Goal: Information Seeking & Learning: Check status

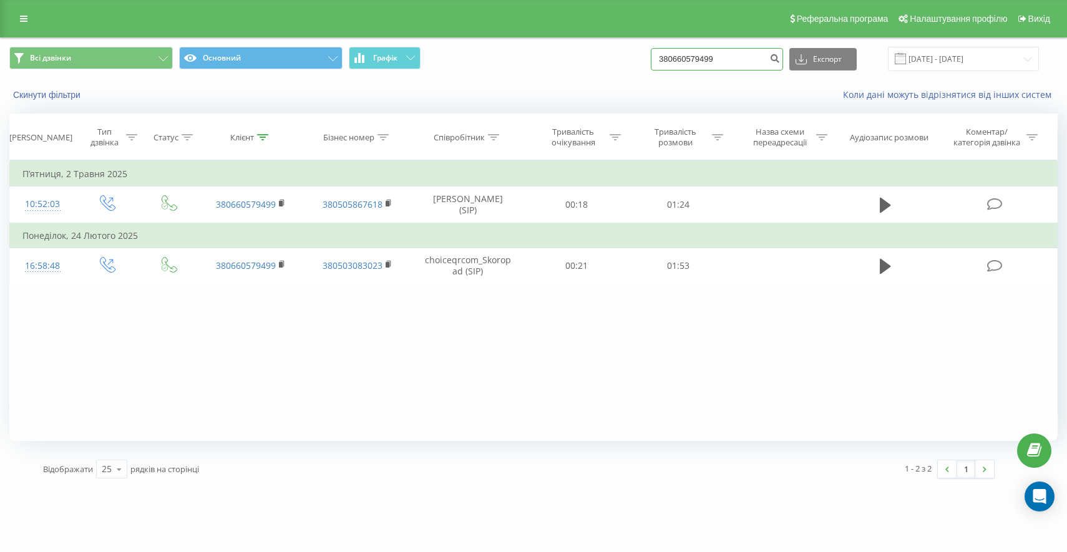
click at [740, 54] on input "380660579499" at bounding box center [717, 59] width 132 height 22
paste input "75545544"
type input "380675545544"
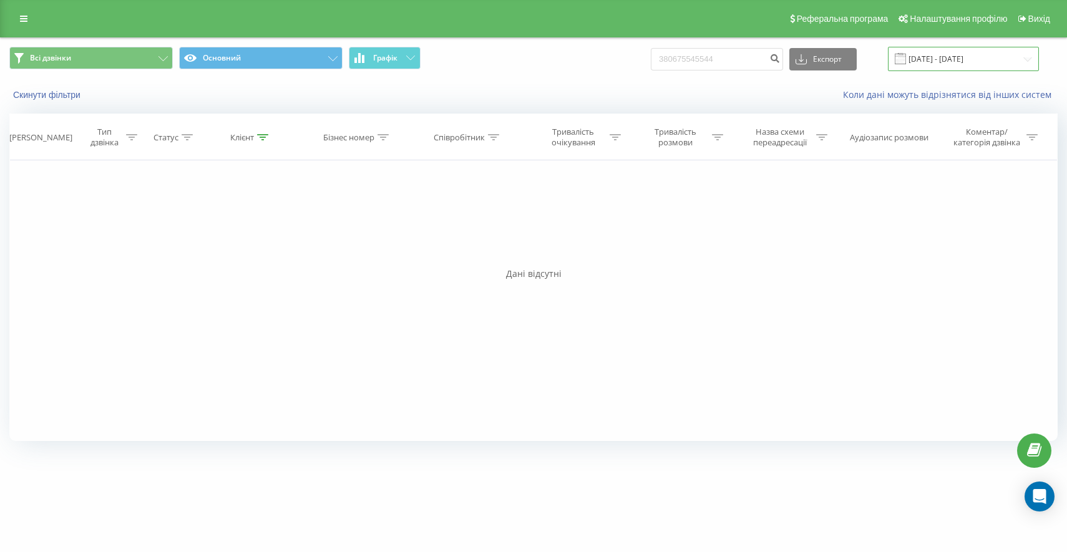
click at [927, 63] on input "[DATE] - [DATE]" at bounding box center [963, 59] width 151 height 24
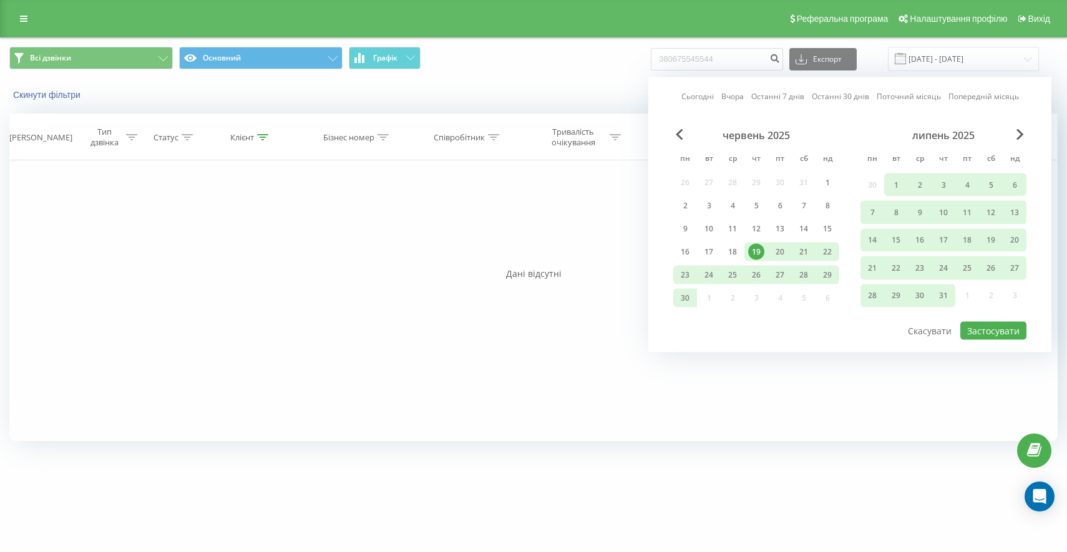
click at [755, 248] on div "19" at bounding box center [756, 252] width 16 height 16
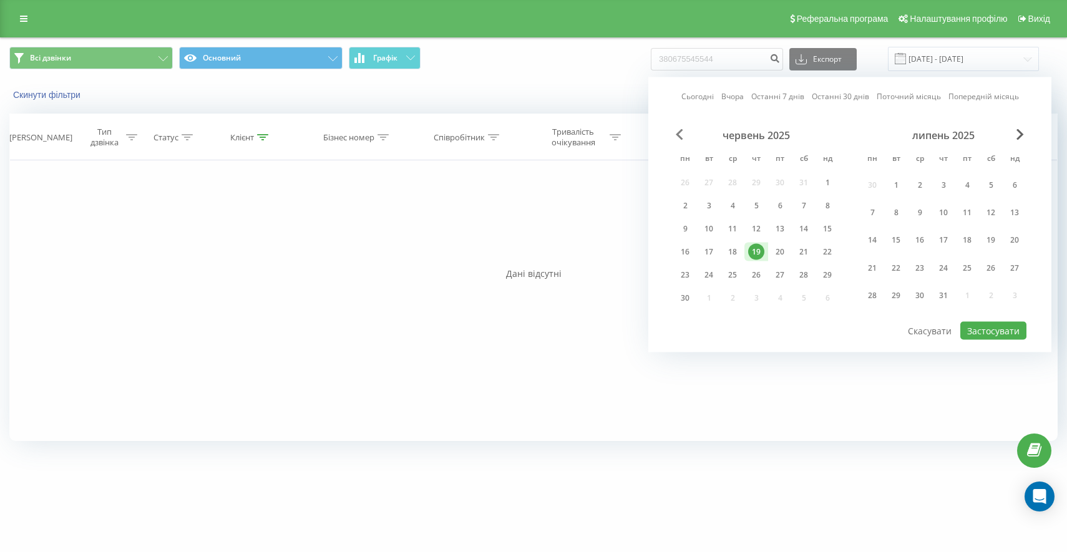
click at [682, 134] on span "Previous Month" at bounding box center [679, 134] width 7 height 11
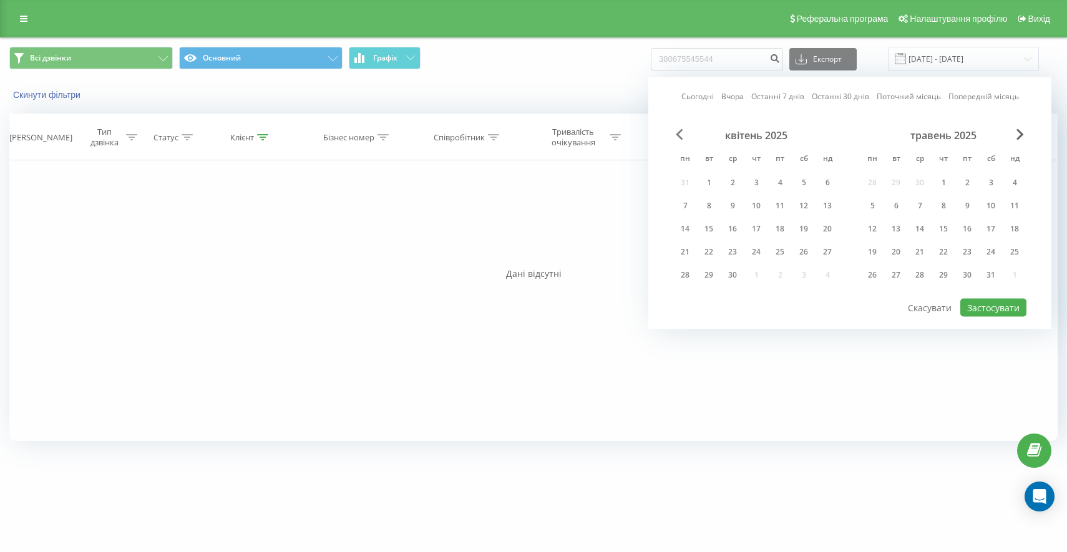
click at [682, 134] on span "Previous Month" at bounding box center [679, 134] width 7 height 11
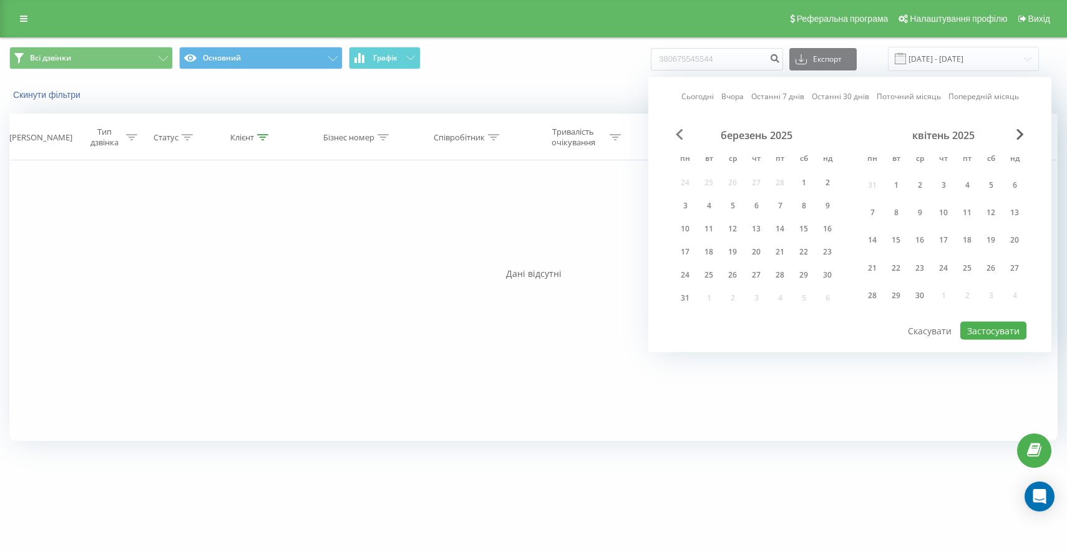
click at [682, 134] on span "Previous Month" at bounding box center [679, 134] width 7 height 11
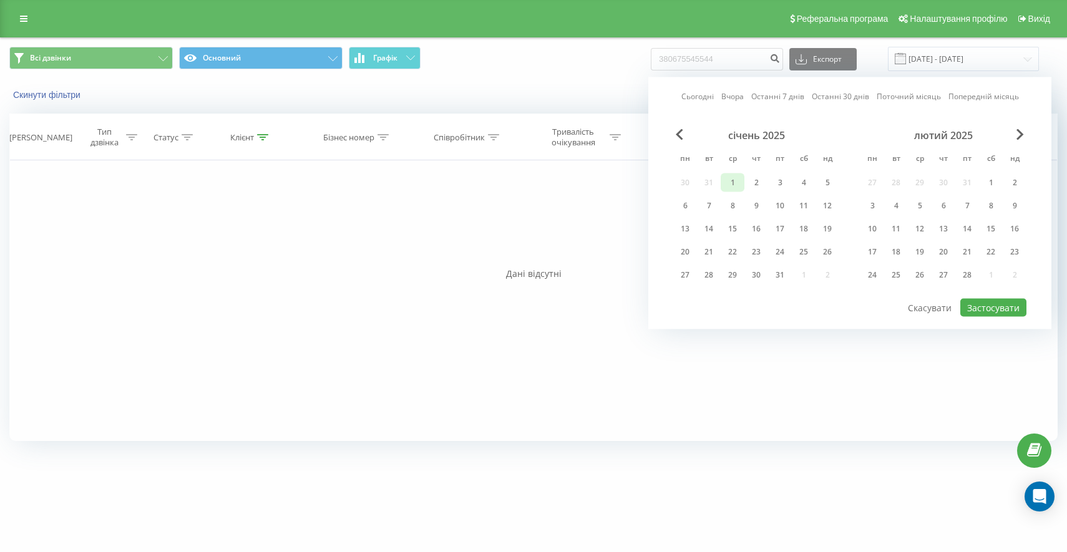
click at [729, 186] on div "1" at bounding box center [732, 183] width 16 height 16
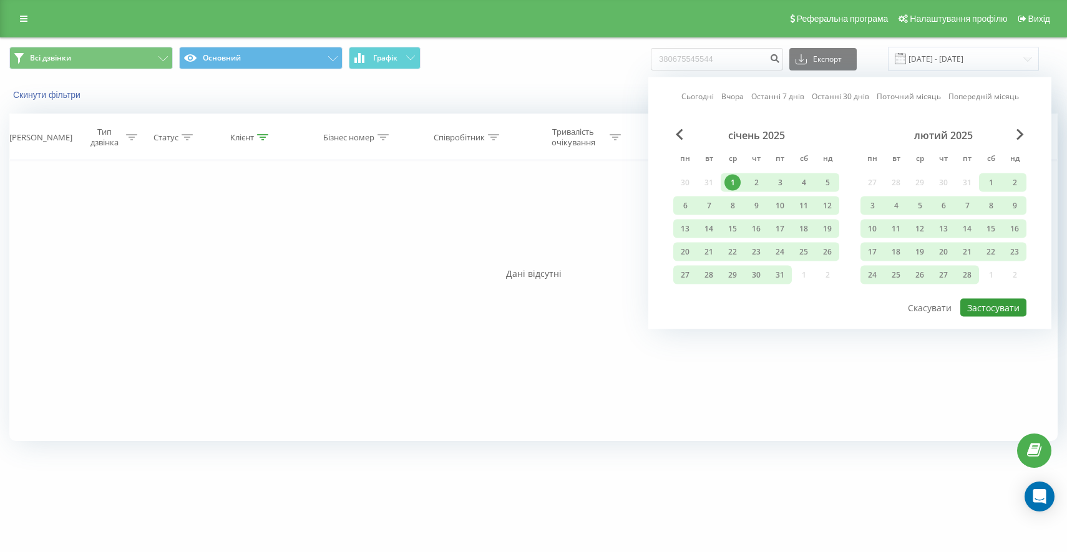
click at [993, 312] on button "Застосувати" at bounding box center [993, 308] width 66 height 18
type input "01.01.2025 - 19.06.2025"
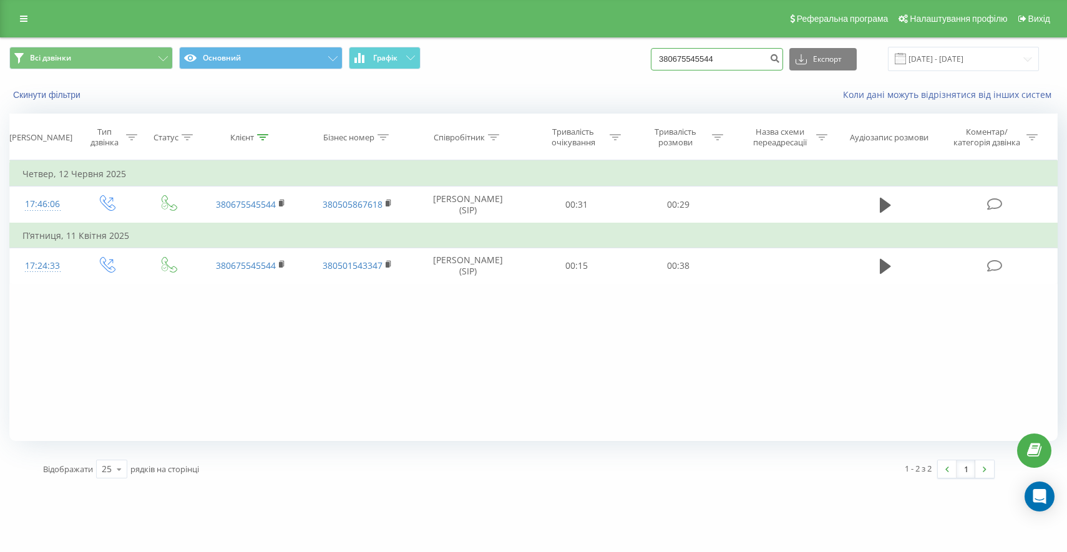
click at [763, 65] on input "380675545544" at bounding box center [717, 59] width 132 height 22
paste input "930829946"
type input "380930829946"
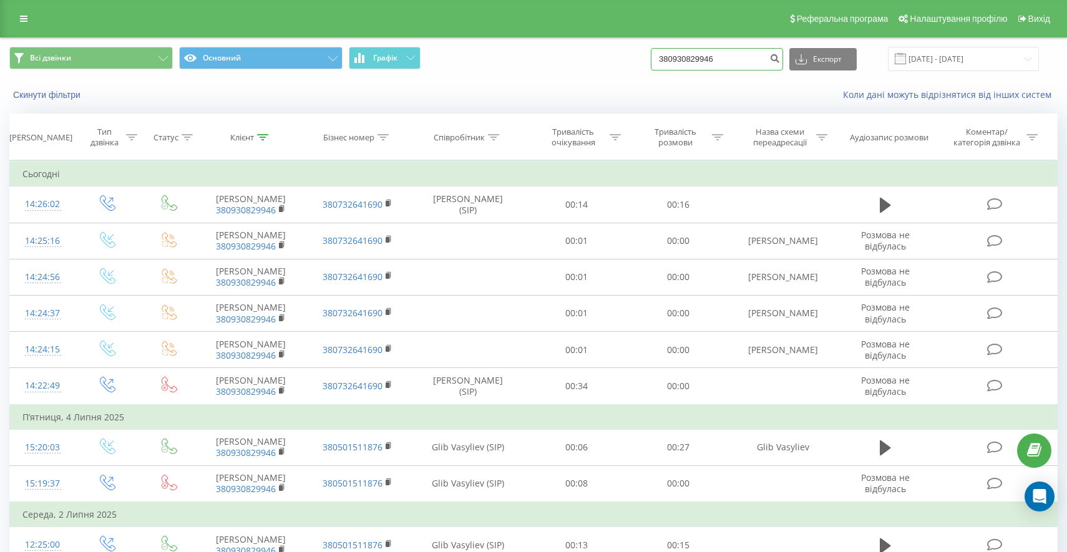
click at [751, 58] on input "380930829946" at bounding box center [717, 59] width 132 height 22
paste input "50110120"
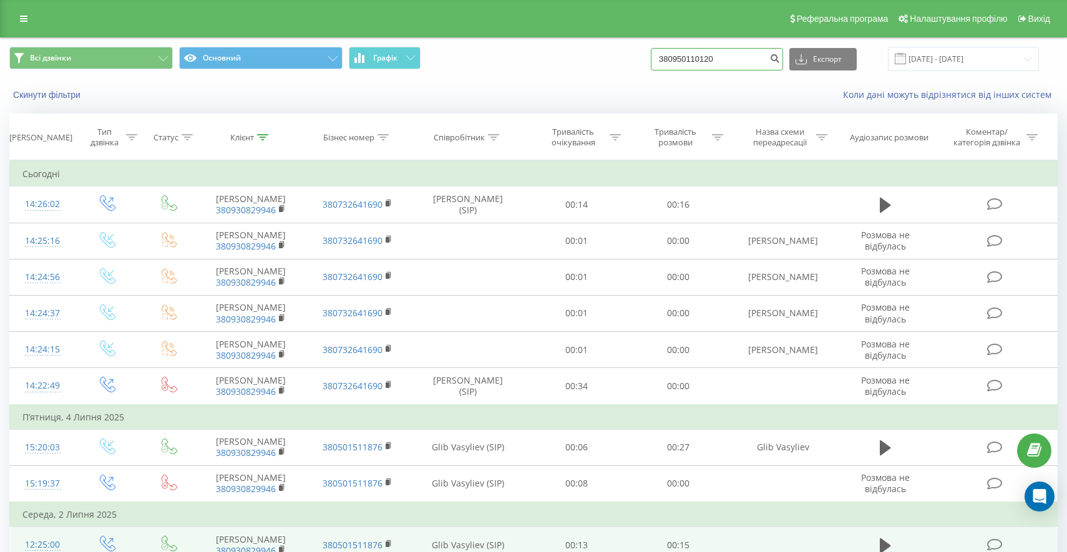
type input "380950110120"
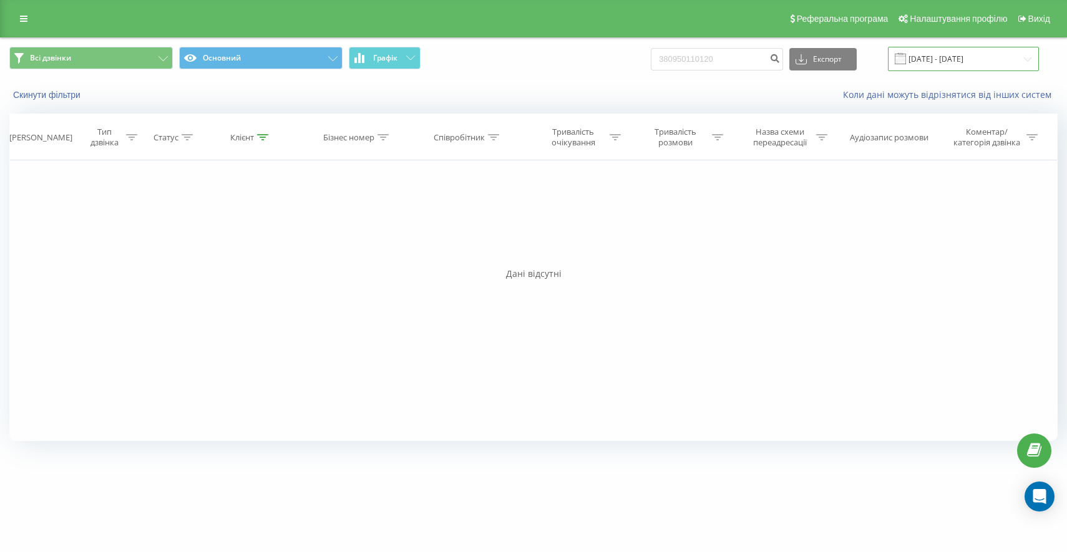
click at [939, 59] on input "[DATE] - [DATE]" at bounding box center [963, 59] width 151 height 24
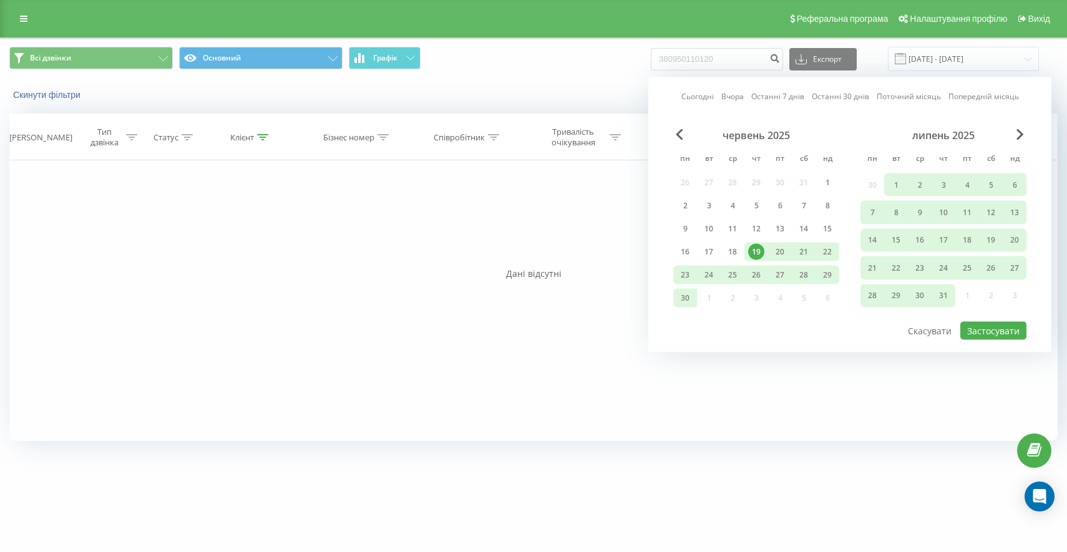
click at [752, 246] on div "19" at bounding box center [756, 252] width 16 height 16
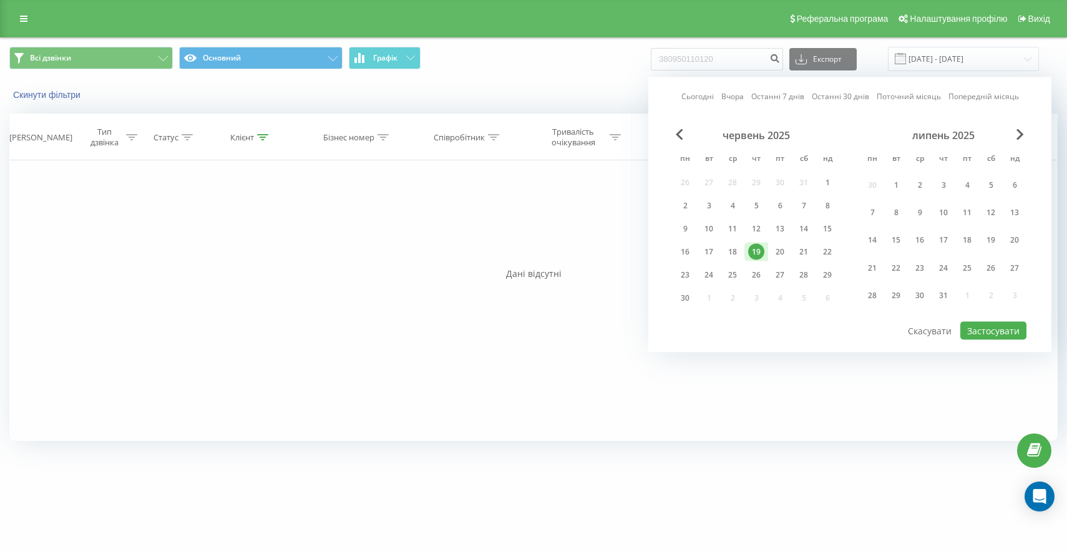
click at [675, 133] on div "червень 2025" at bounding box center [756, 135] width 166 height 12
click at [677, 133] on span "Previous Month" at bounding box center [679, 134] width 7 height 11
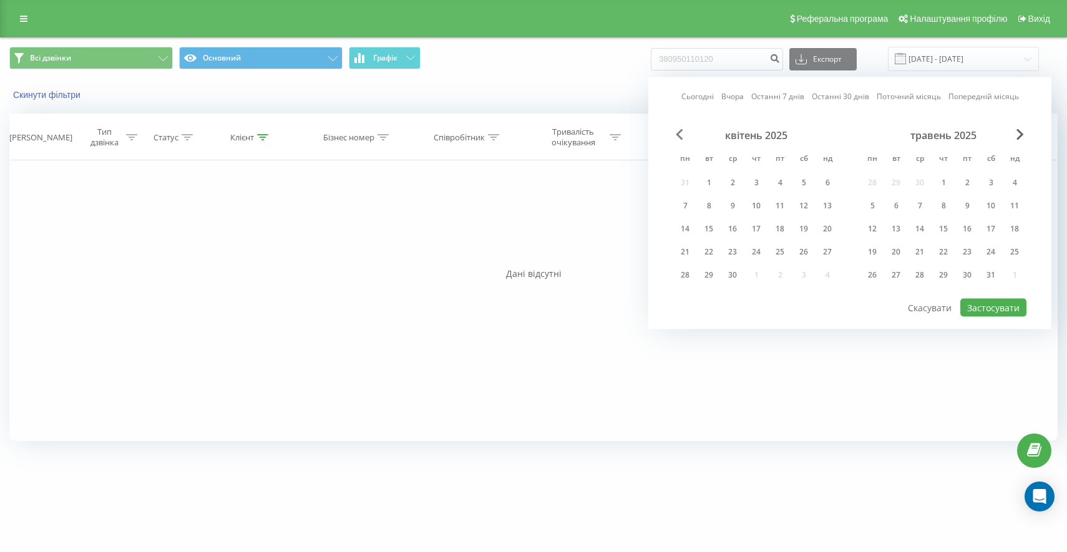
click at [677, 133] on span "Previous Month" at bounding box center [679, 134] width 7 height 11
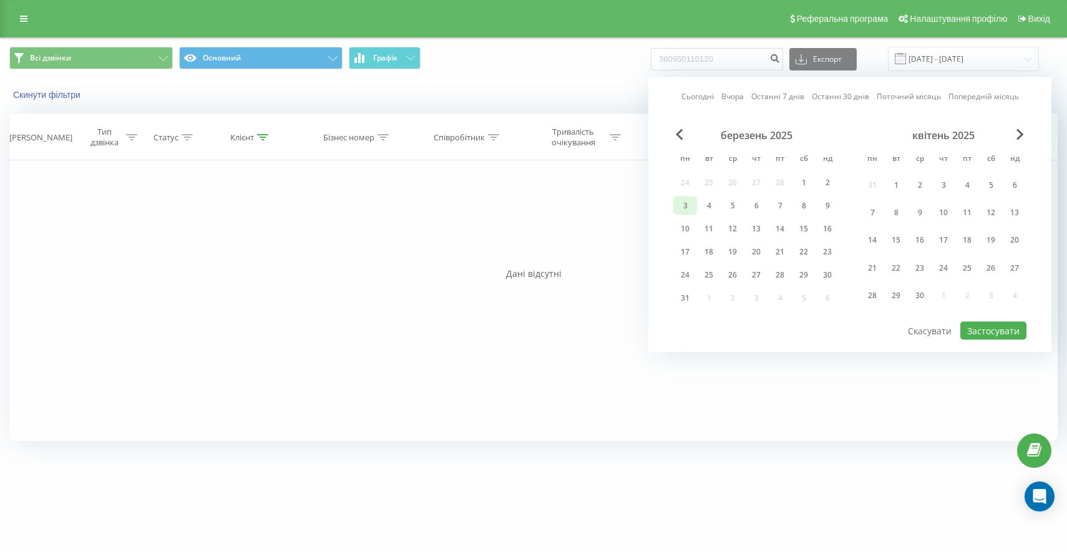
click at [685, 201] on div "3" at bounding box center [685, 206] width 16 height 16
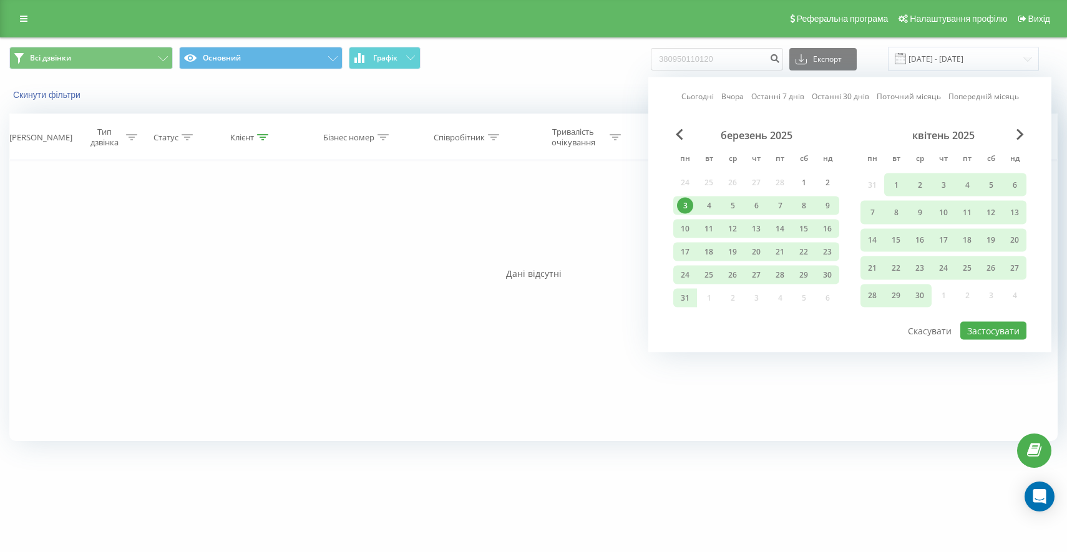
click at [967, 319] on div "березень 2025 пн вт ср чт пт сб нд 24 25 26 27 28 1 2 3 4 5 6 7 8 9 10 11 12 13…" at bounding box center [849, 224] width 353 height 191
click at [968, 323] on button "Застосувати" at bounding box center [993, 331] width 66 height 18
type input "03.03.2025 - 19.06.2025"
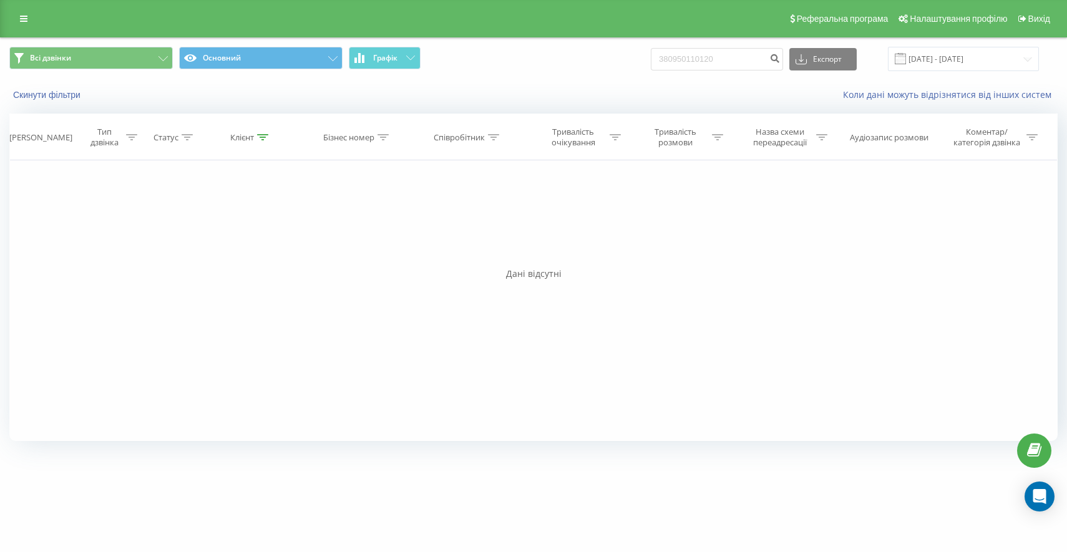
click at [720, 70] on div "380950110120 Експорт .csv .xls .xlsx 03.03.2025 - 19.06.2025" at bounding box center [845, 59] width 388 height 24
click at [735, 59] on input "380950110120" at bounding box center [717, 59] width 132 height 22
paste input "68436771"
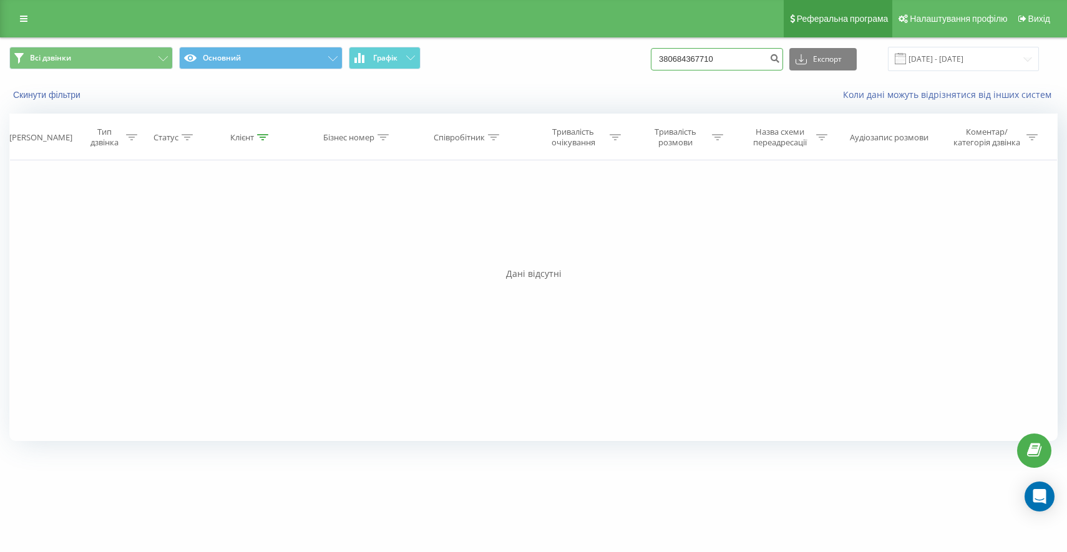
type input "380684367710"
click at [949, 48] on input "[DATE] - [DATE]" at bounding box center [963, 59] width 151 height 24
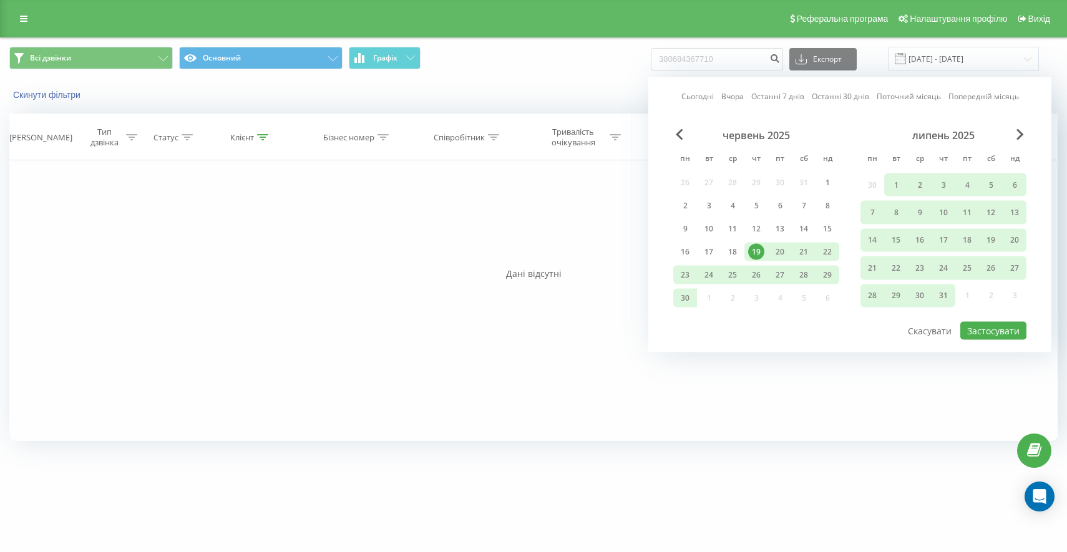
click at [752, 245] on div "19" at bounding box center [756, 252] width 16 height 16
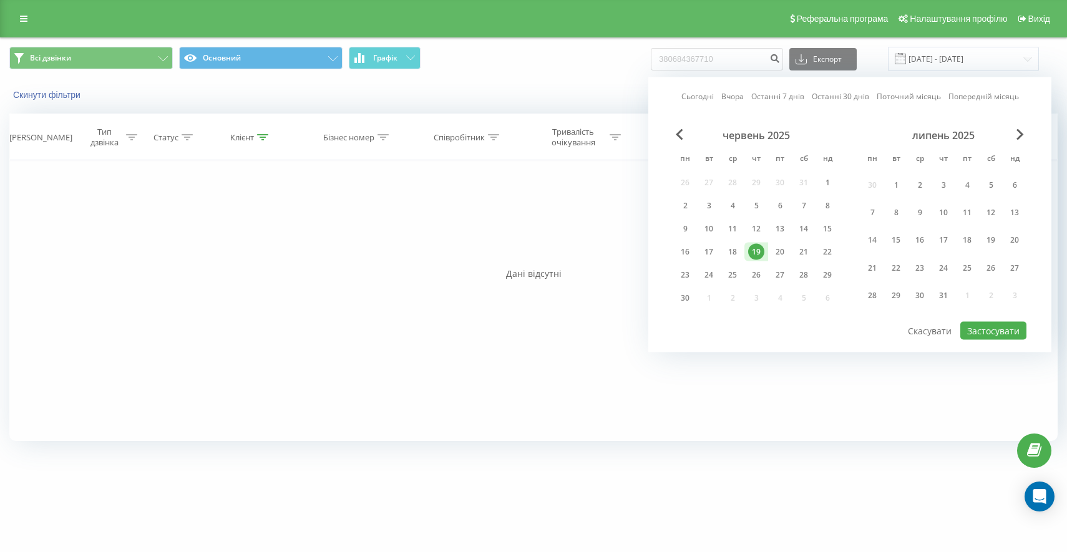
click at [682, 140] on div "червень 2025" at bounding box center [756, 135] width 166 height 12
click at [679, 137] on span "Previous Month" at bounding box center [679, 134] width 7 height 11
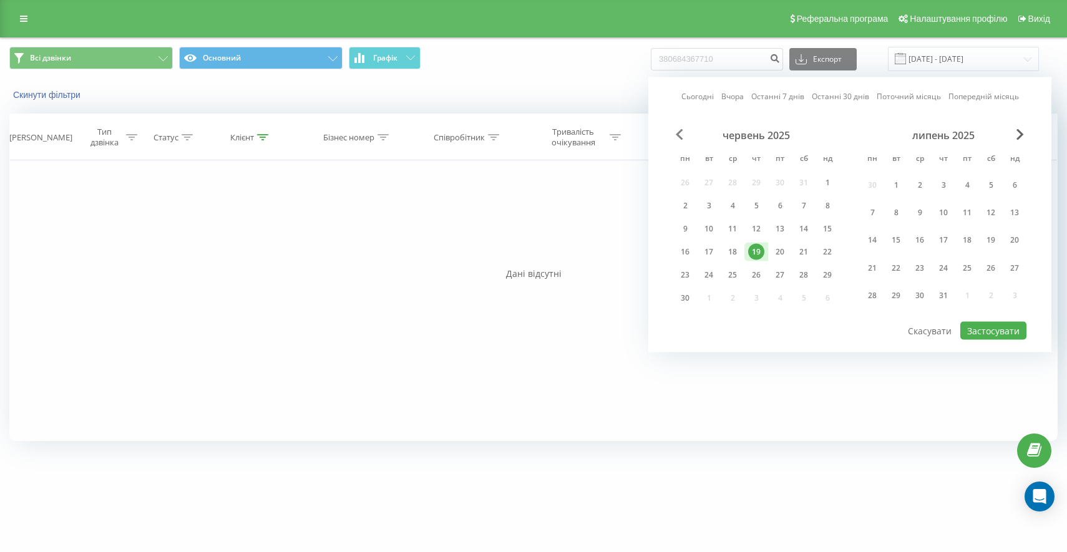
click at [679, 137] on span "Previous Month" at bounding box center [679, 134] width 7 height 11
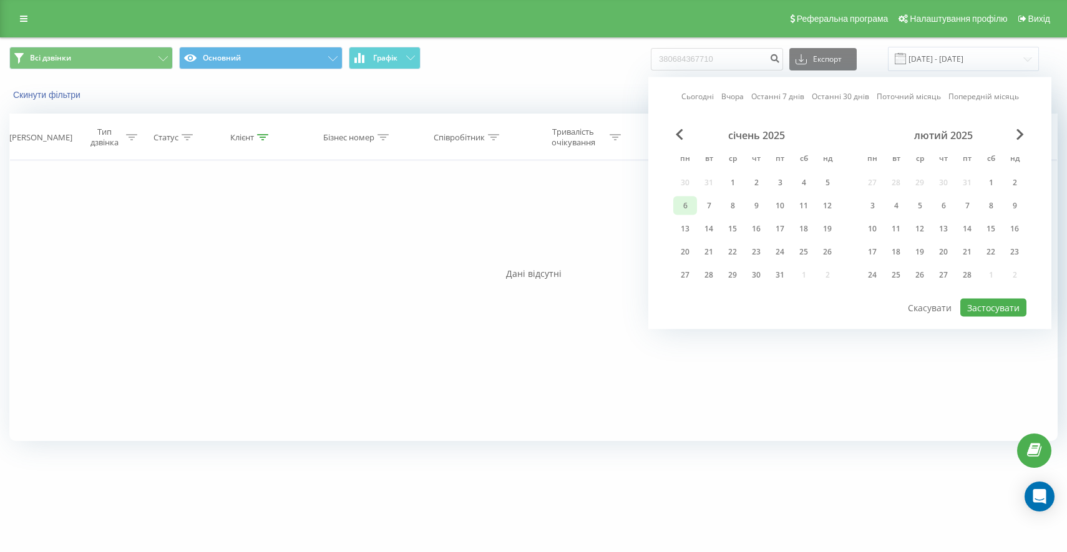
click at [692, 208] on div "6" at bounding box center [685, 206] width 16 height 16
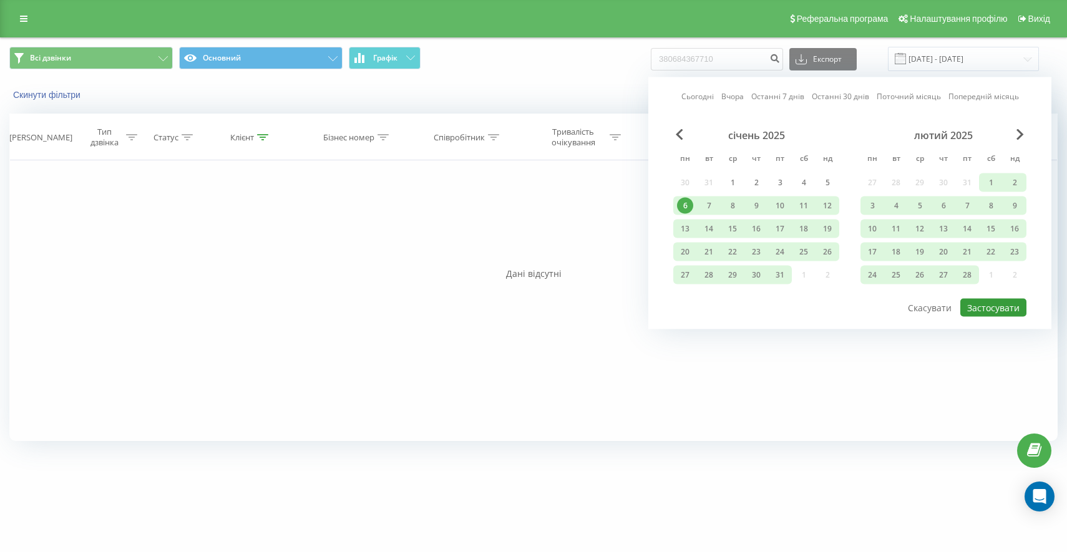
click at [1009, 307] on button "Застосувати" at bounding box center [993, 308] width 66 height 18
type input "[DATE] - [DATE]"
